Goal: Task Accomplishment & Management: Manage account settings

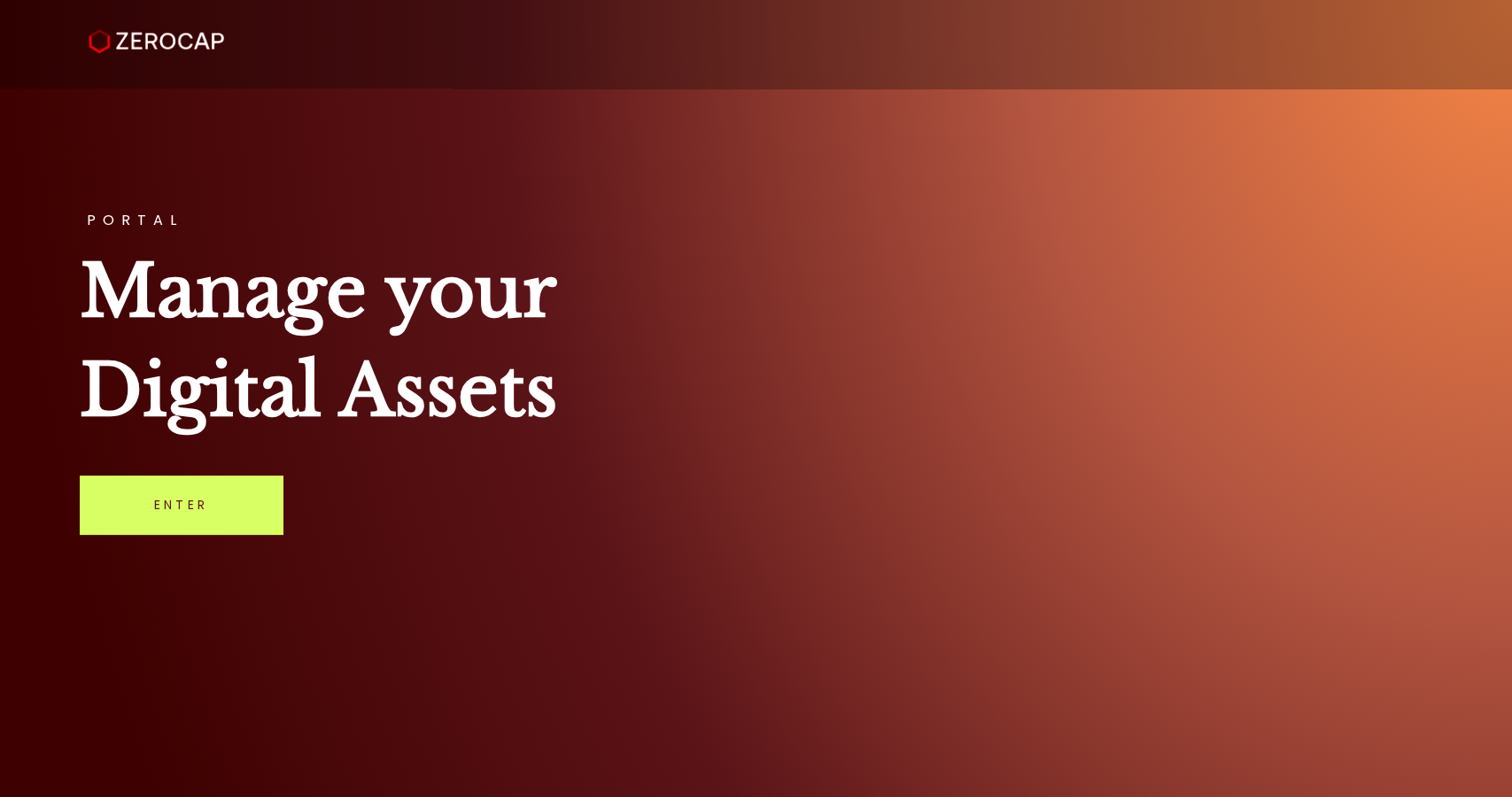
click at [223, 539] on div "PORTAL Manage your Digital Assets Enter" at bounding box center [756, 398] width 1512 height 797
click at [230, 487] on link "Enter" at bounding box center [180, 505] width 203 height 59
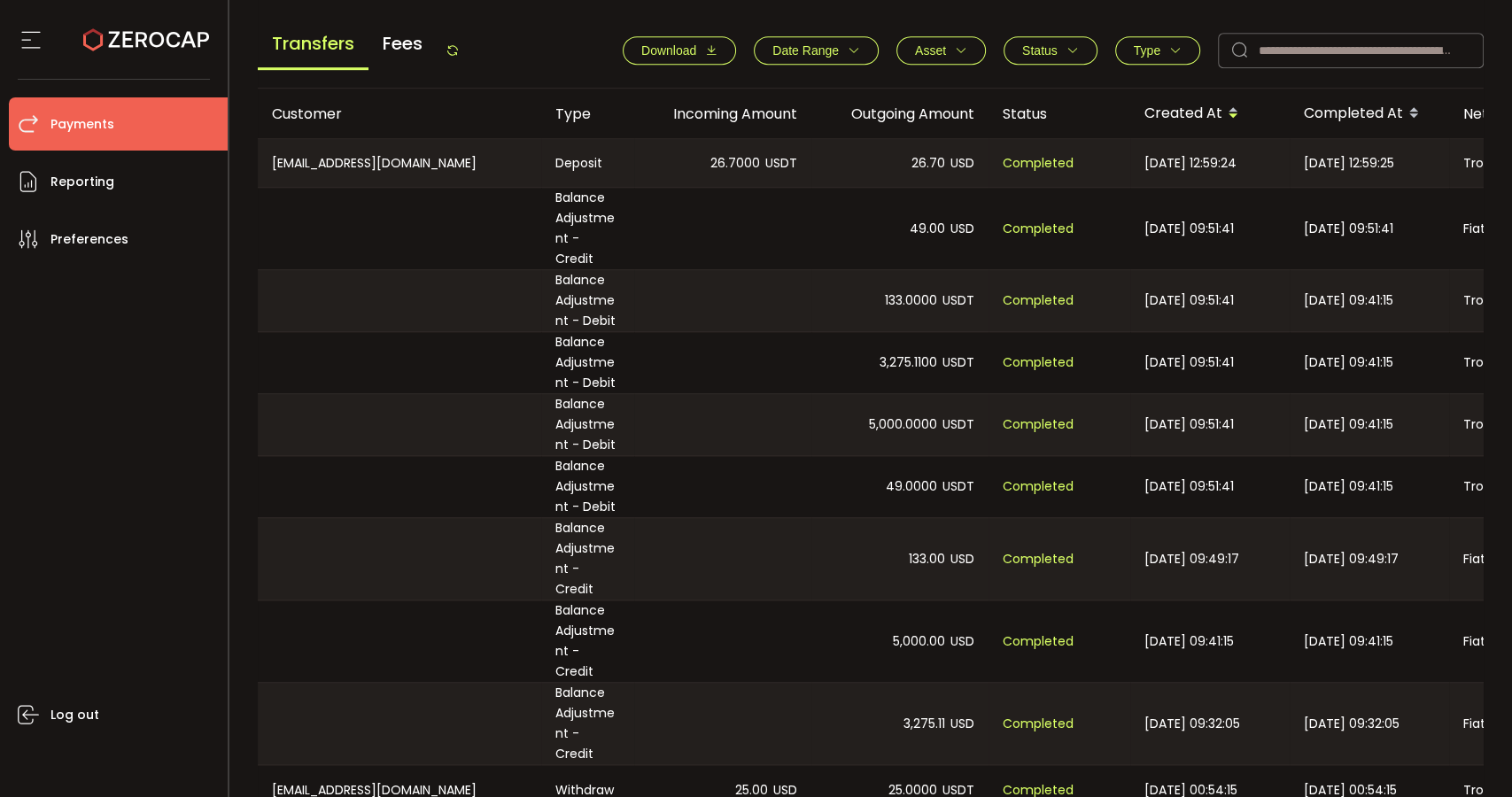
scroll to position [737, 0]
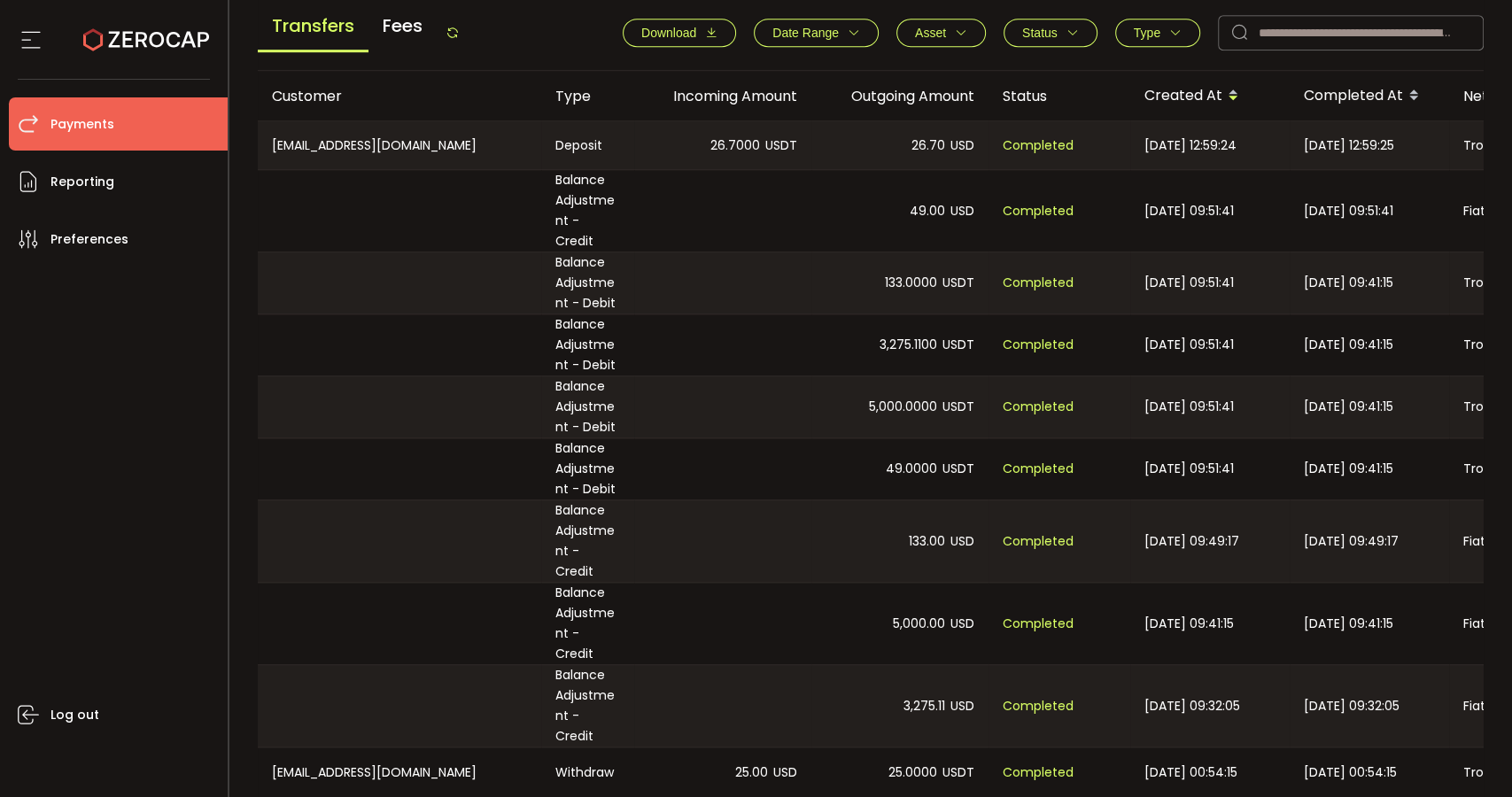
drag, startPoint x: 896, startPoint y: 507, endPoint x: 1083, endPoint y: 620, distance: 218.5
click at [1083, 620] on tbody "[EMAIL_ADDRESS][DOMAIN_NAME] Deposit 26.7000 USDT 26.70 USD Completed [DATE] 12…" at bounding box center [1190, 459] width 1865 height 677
drag, startPoint x: 870, startPoint y: 193, endPoint x: 1099, endPoint y: 202, distance: 229.2
click at [1097, 201] on tr "Balance Adjustment - Credit 49.00 USD Completed [DATE] 09:51:41 [DATE] 09:51:41…" at bounding box center [1190, 211] width 1865 height 81
drag, startPoint x: 848, startPoint y: 444, endPoint x: 1092, endPoint y: 363, distance: 257.1
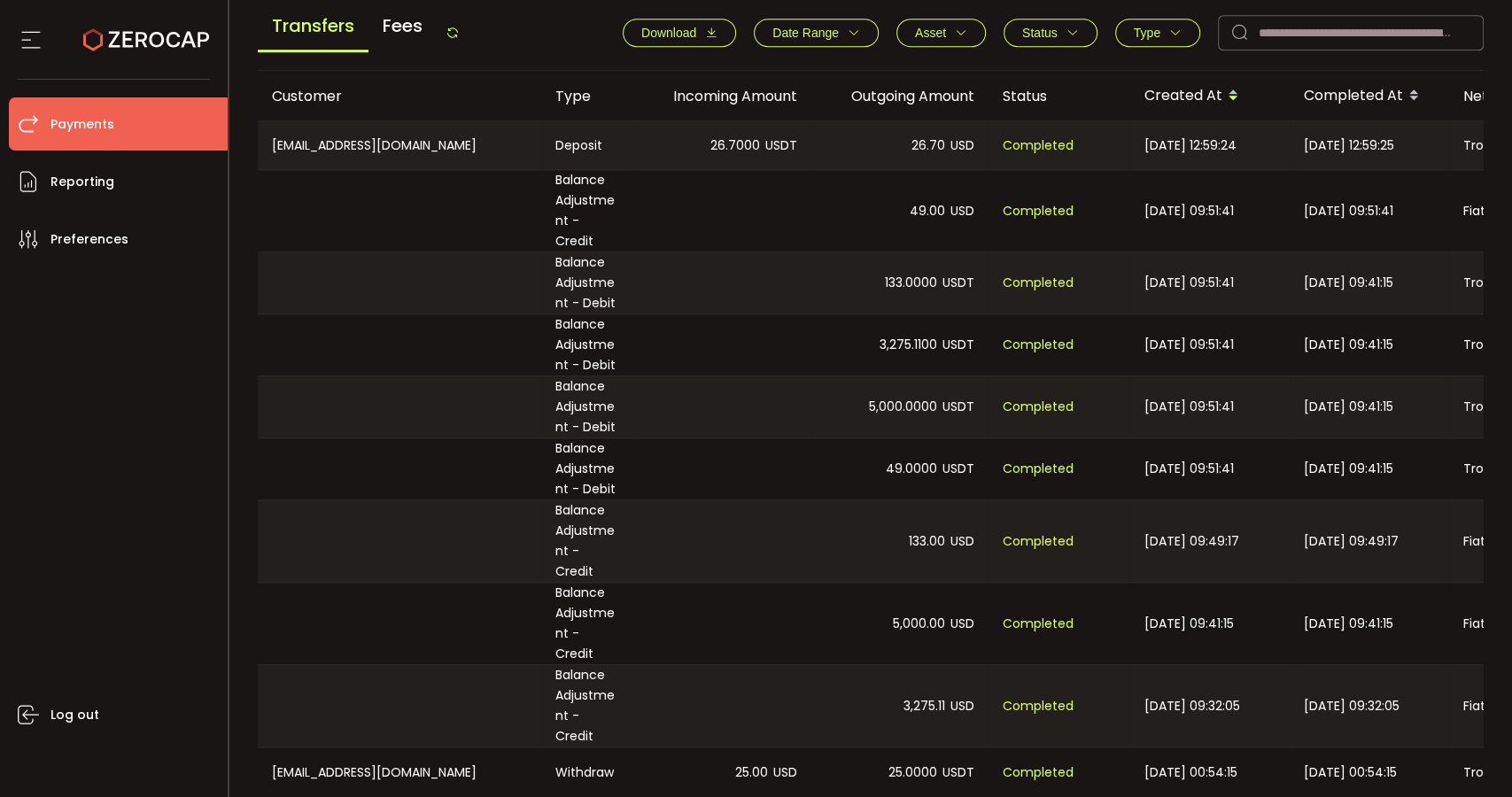
click at [1092, 363] on tbody "[EMAIL_ADDRESS][DOMAIN_NAME] Deposit 26.7000 USDT 26.70 USD Completed [DATE] 12…" at bounding box center [1190, 459] width 1865 height 677
click at [869, 280] on div "133.0000 USDT" at bounding box center [900, 283] width 178 height 61
drag, startPoint x: 867, startPoint y: 258, endPoint x: 1084, endPoint y: 444, distance: 285.8
click at [1084, 444] on tbody "[EMAIL_ADDRESS][DOMAIN_NAME] Deposit 26.7000 USDT 26.70 USD Completed [DATE] 12…" at bounding box center [1190, 459] width 1865 height 677
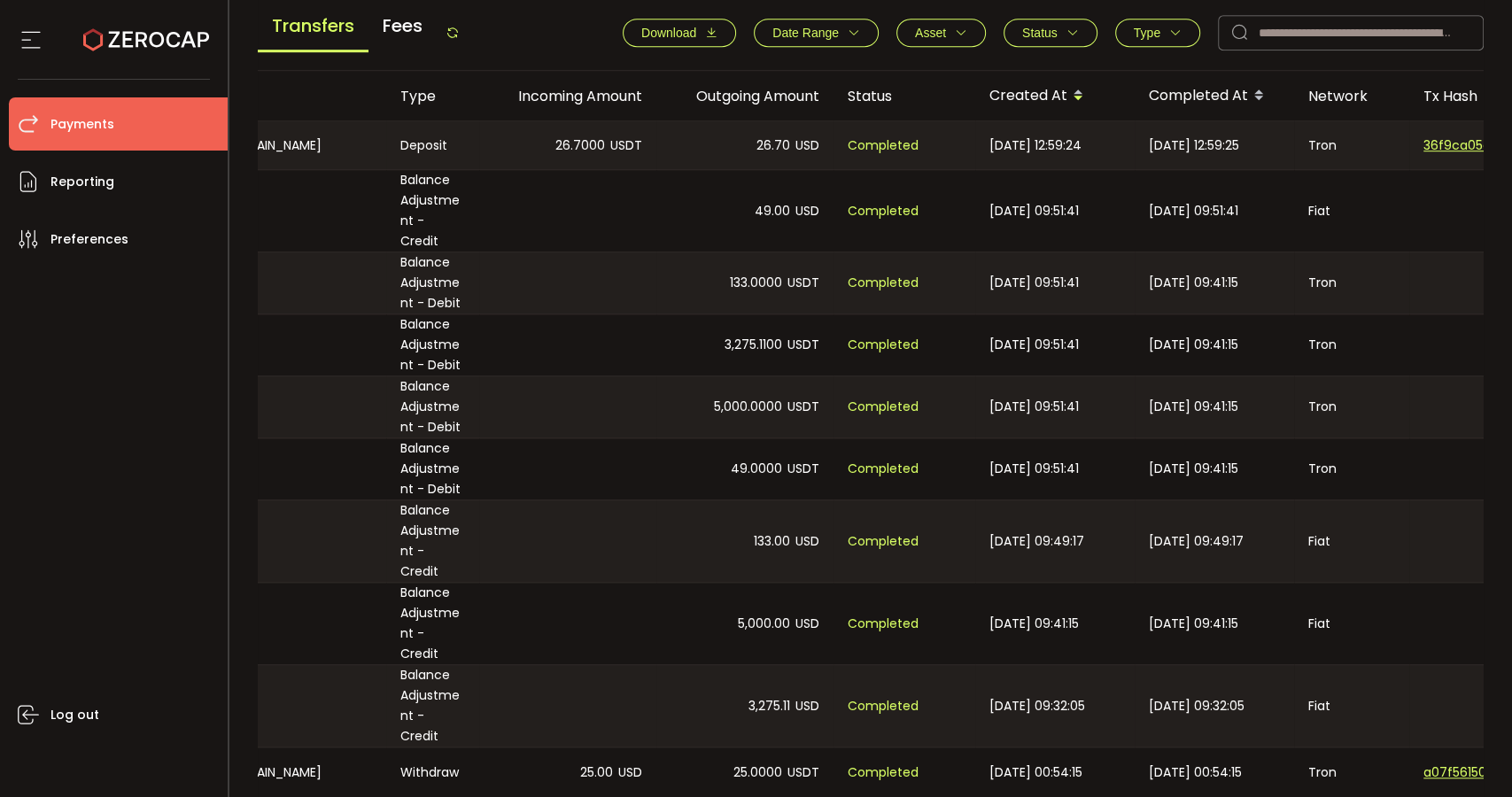
scroll to position [0, 248]
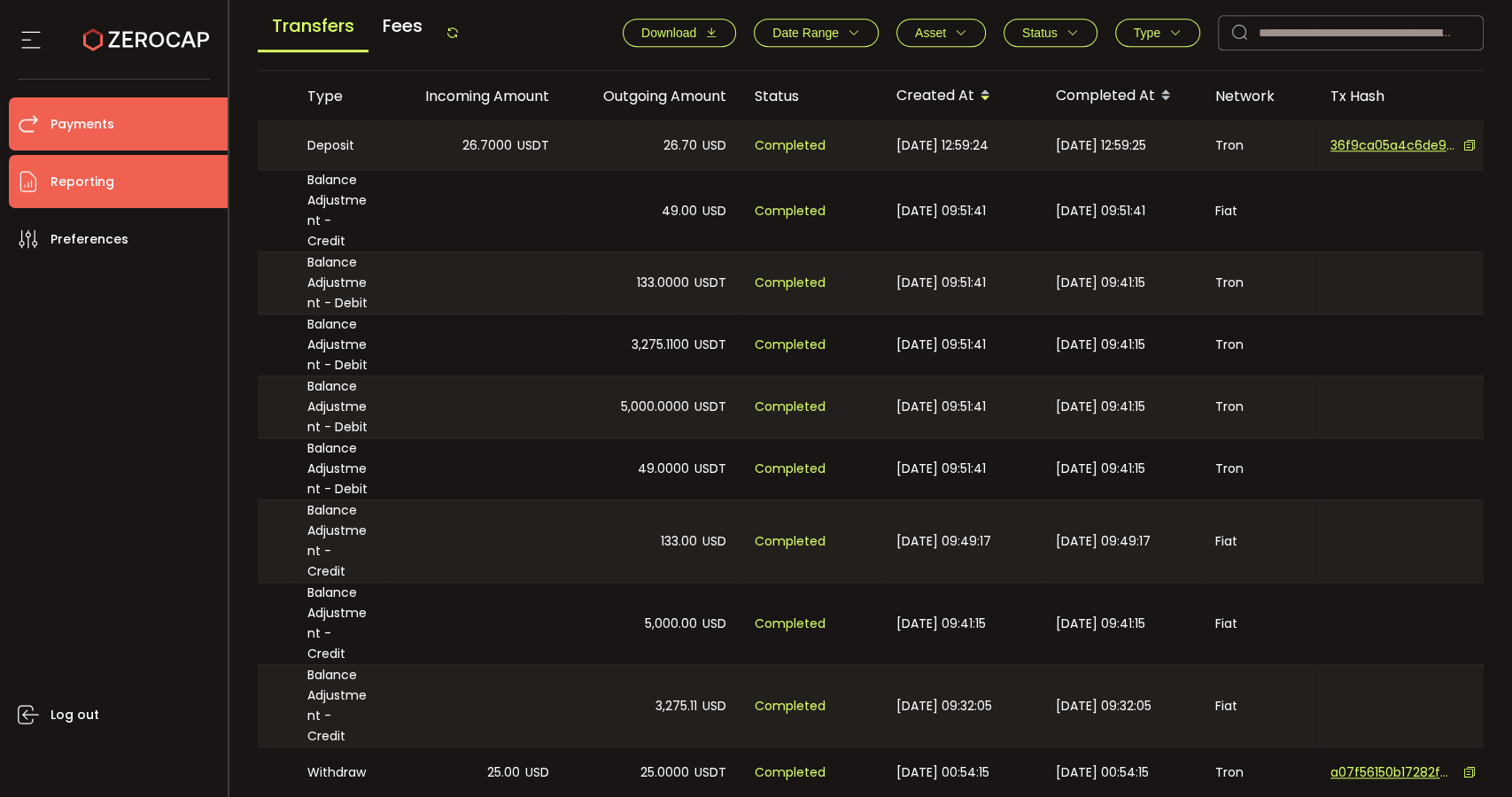
click at [79, 178] on span "Reporting" at bounding box center [82, 182] width 63 height 26
